Goal: Communication & Community: Answer question/provide support

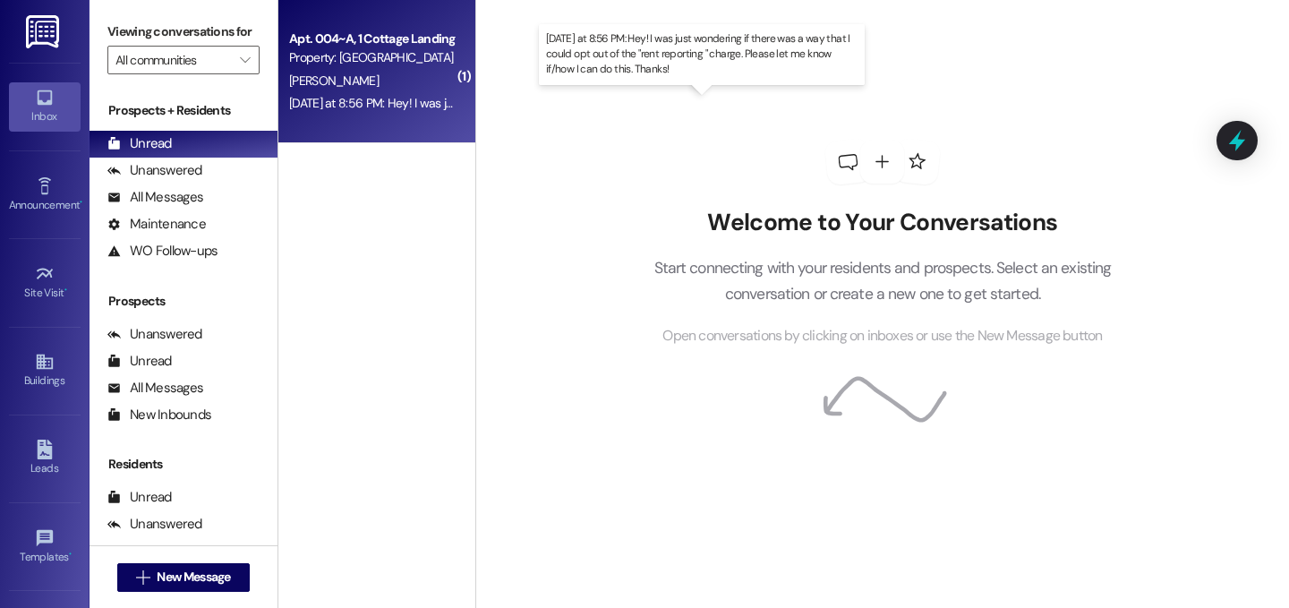
click at [423, 103] on div "[DATE] at 8:56 PM: Hey! I was just wondering if there was a way that I could op…" at bounding box center [707, 103] width 837 height 16
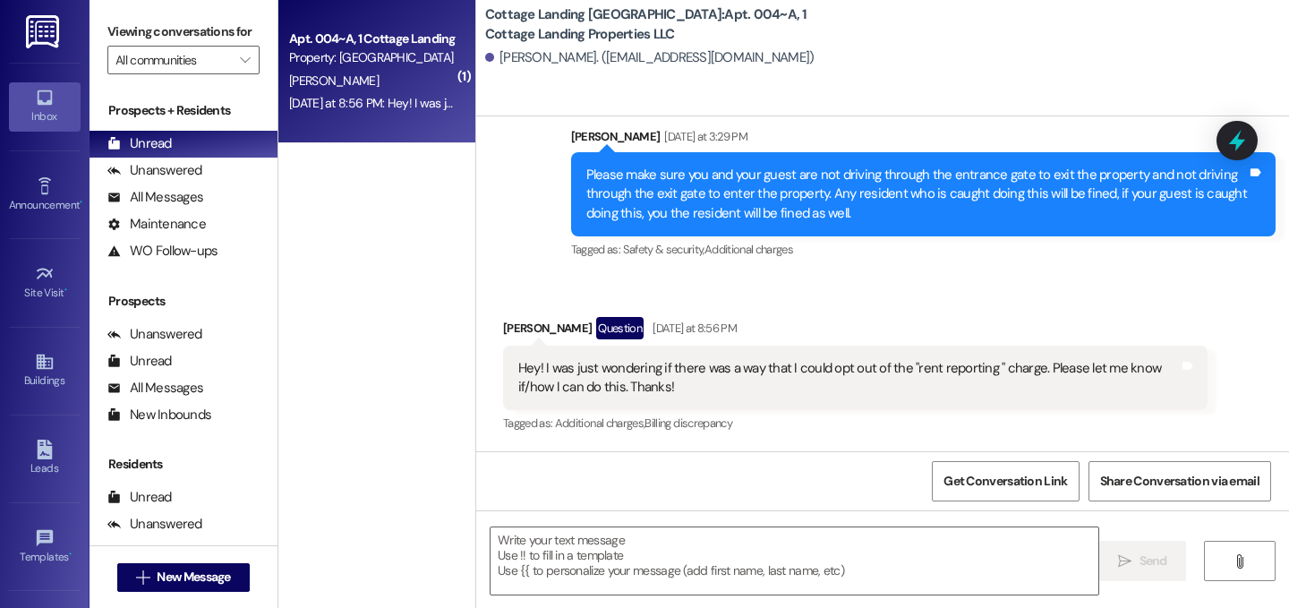
scroll to position [2422, 0]
click at [639, 575] on textarea at bounding box center [795, 560] width 608 height 67
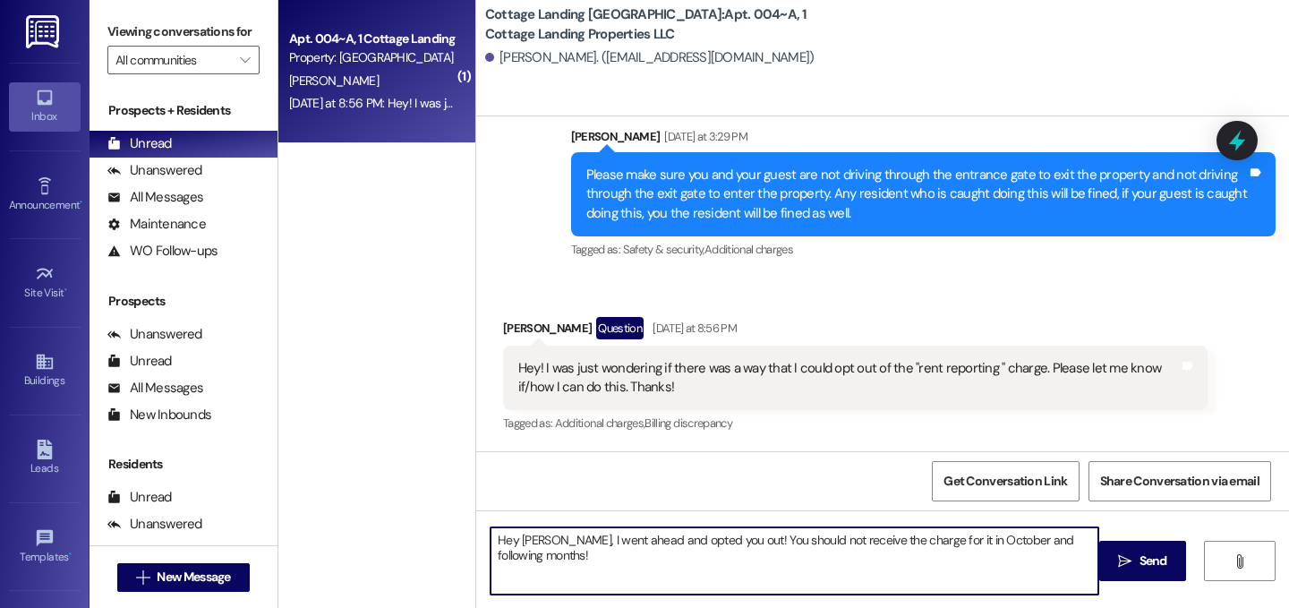
type textarea "Hey Anna, I went ahead and opted you out! You should not receive the charge for…"
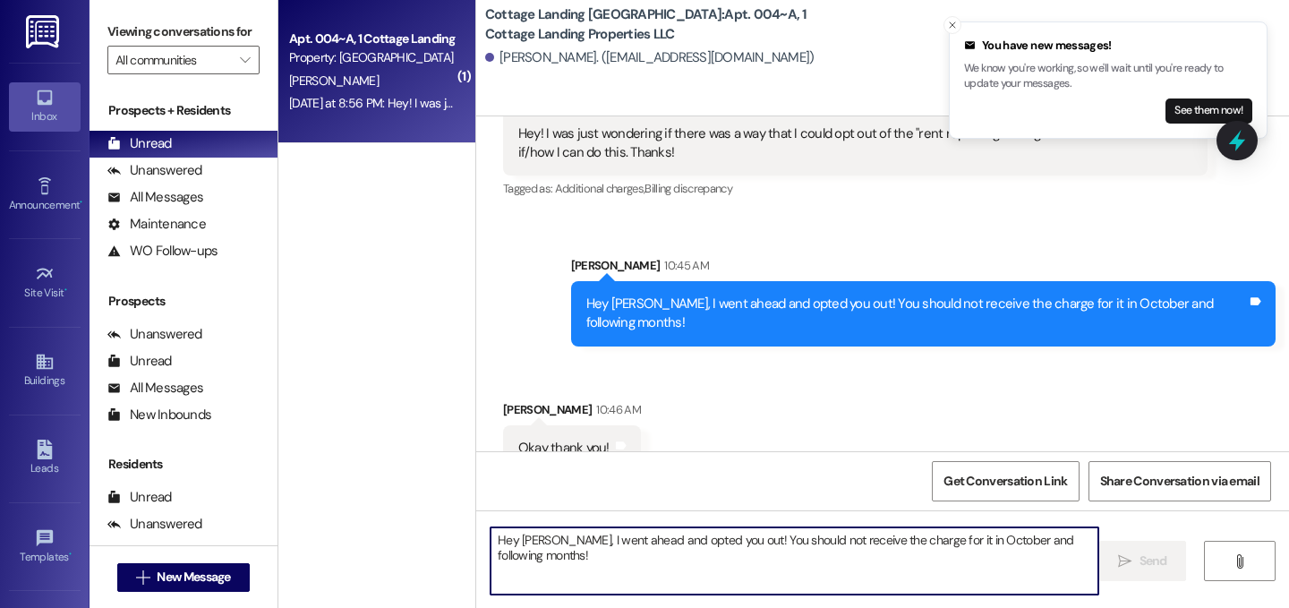
scroll to position [2671, 0]
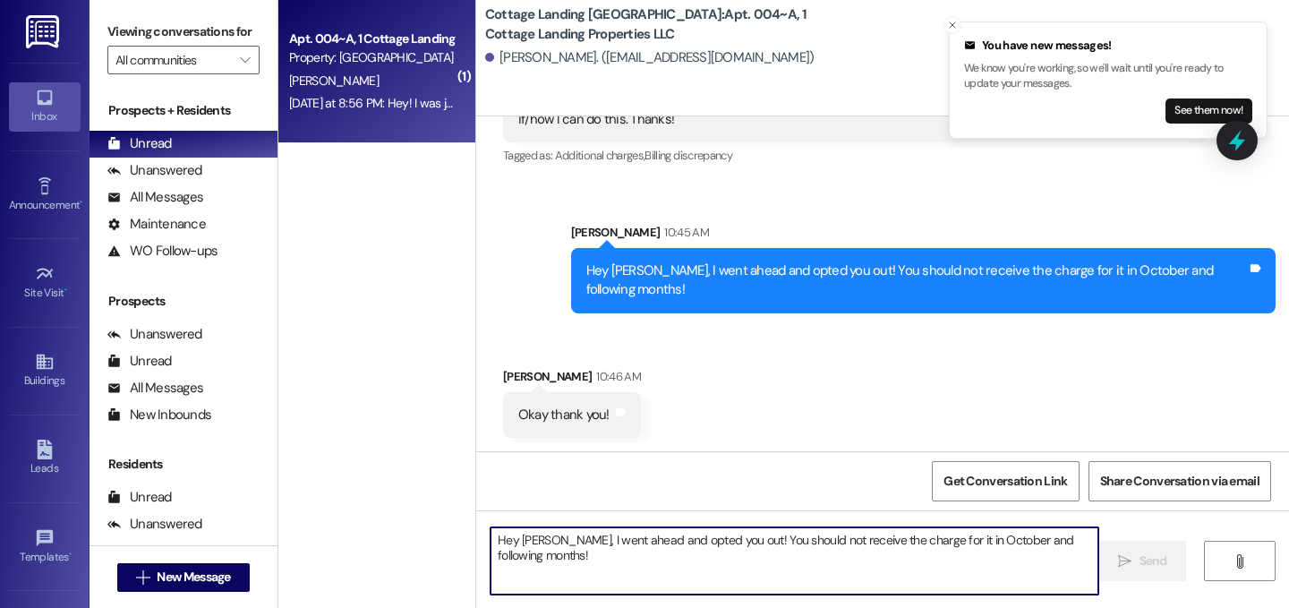
click at [670, 559] on textarea "Hey Anna, I went ahead and opted you out! You should not receive the charge for…" at bounding box center [795, 560] width 608 height 67
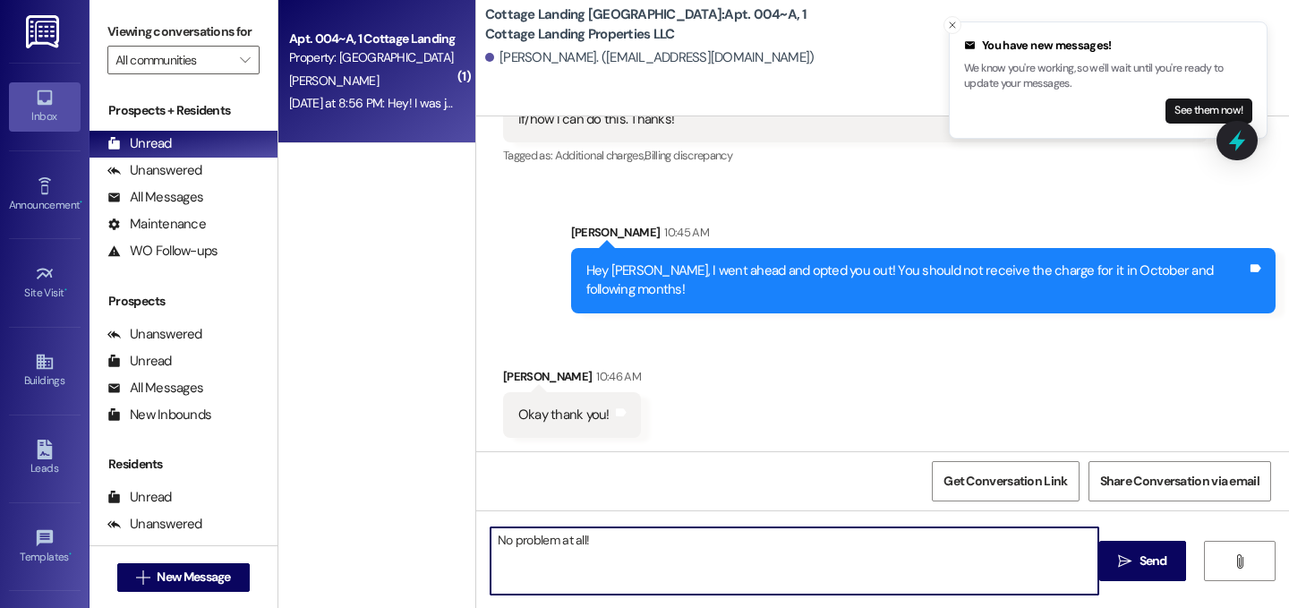
type textarea "No problem at all!"
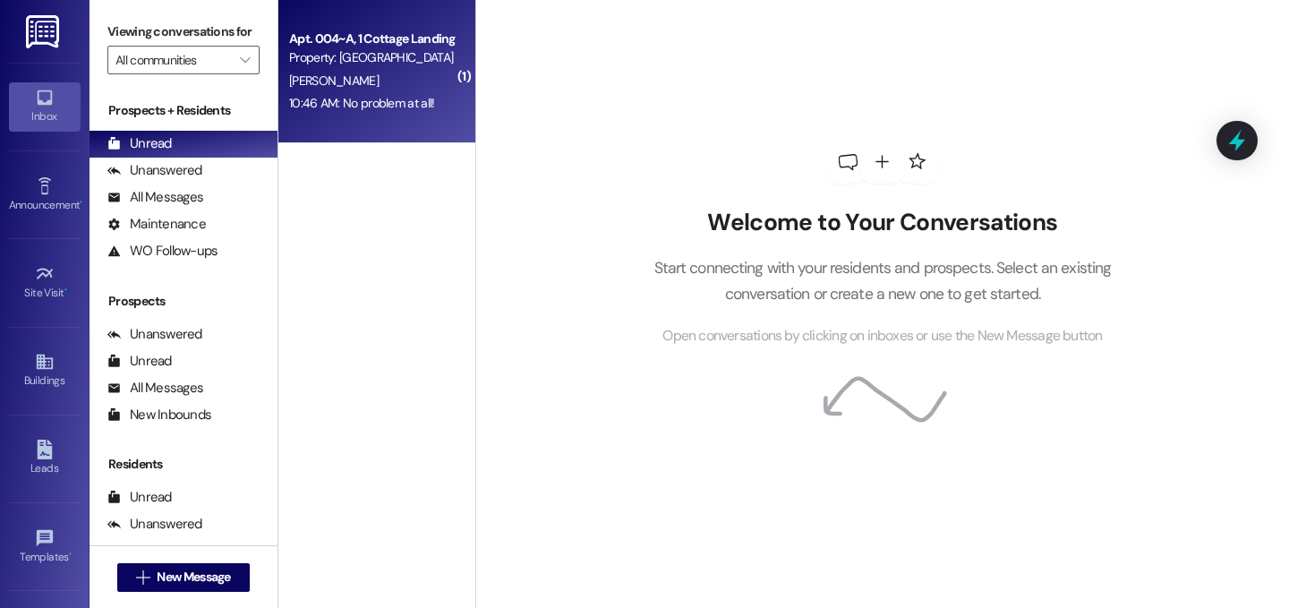
click at [356, 42] on div "Apt. 004~A, 1 Cottage Landing Properties LLC" at bounding box center [372, 39] width 166 height 19
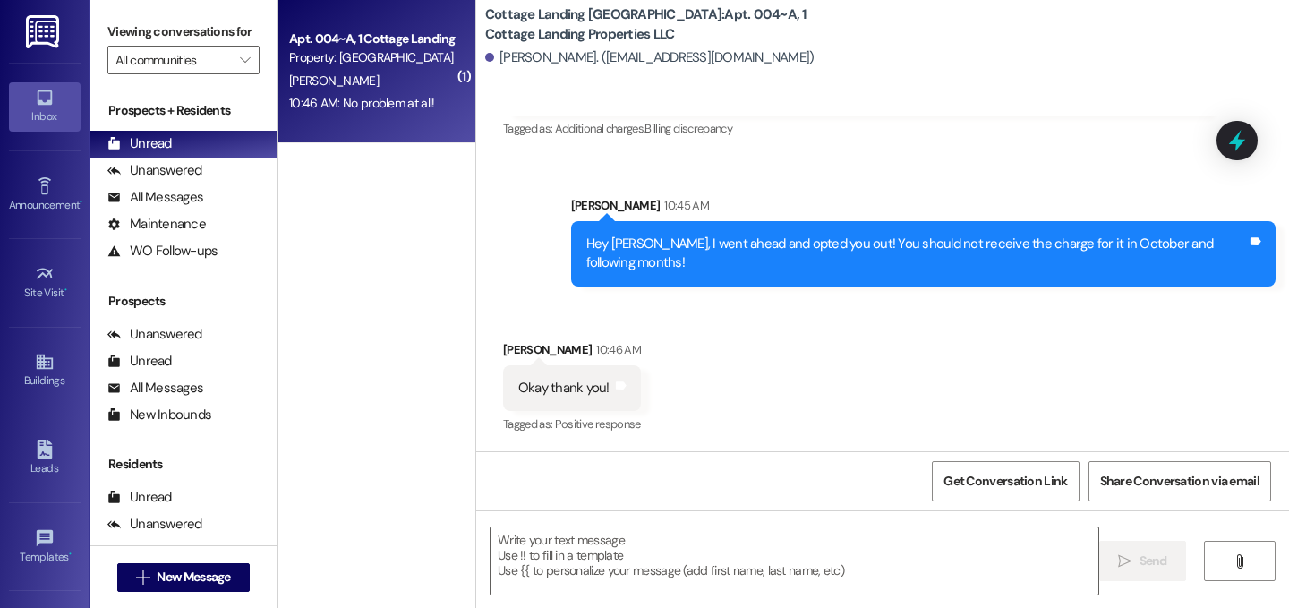
scroll to position [2823, 0]
